Goal: Information Seeking & Learning: Learn about a topic

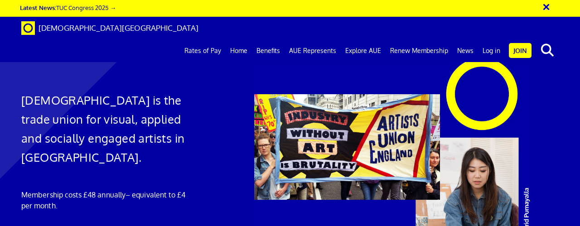
scroll to position [0, 1173]
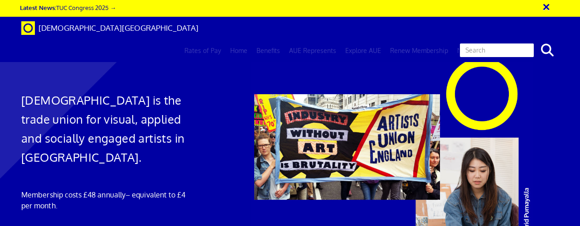
click at [500, 43] on input "text" at bounding box center [497, 50] width 76 height 15
type input "intellectual property"
click at [534, 41] on button "search" at bounding box center [548, 50] width 28 height 19
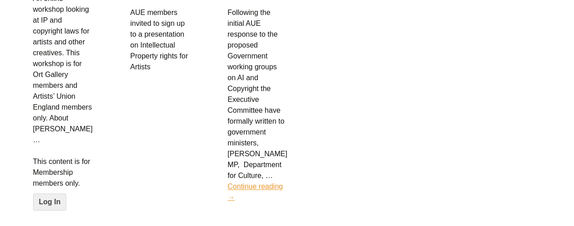
scroll to position [281, 0]
click at [263, 182] on link "Continue reading AI and Copyright letter to Ministers →" at bounding box center [254, 191] width 55 height 19
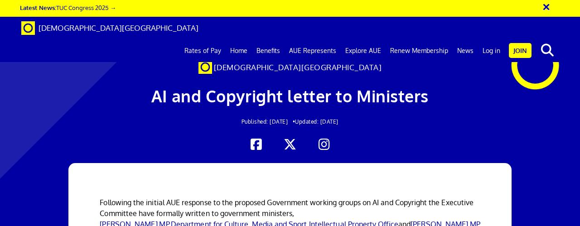
scroll to position [162, 0]
